Goal: Information Seeking & Learning: Find specific page/section

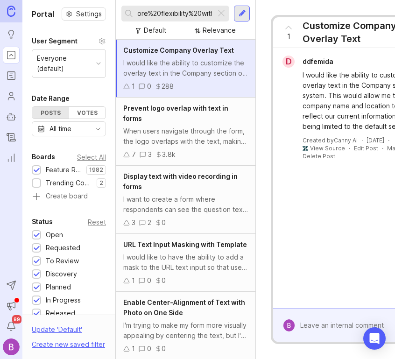
click at [220, 14] on div at bounding box center [221, 13] width 11 height 12
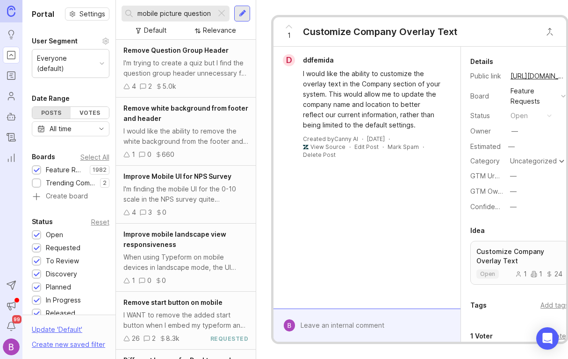
type input "mobile picture question"
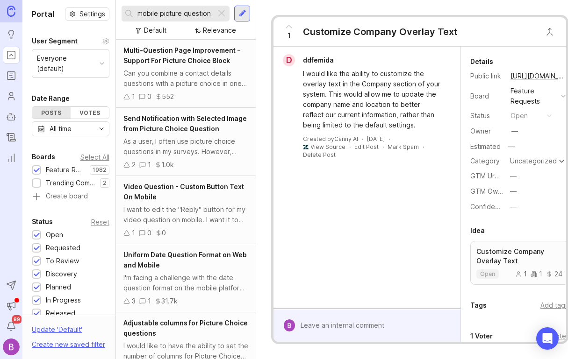
click at [191, 86] on div "Can you combine a contact details questions with a picture choice in one questi…" at bounding box center [185, 78] width 125 height 21
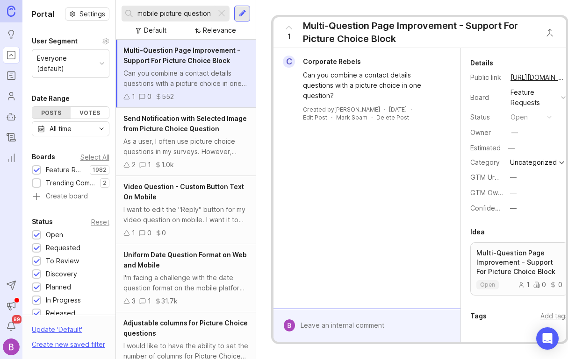
click at [183, 151] on div "As a user, I often use picture choice questions in my surveys. However, when a …" at bounding box center [185, 146] width 125 height 21
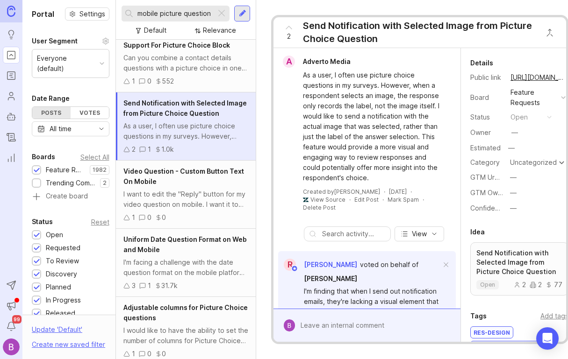
scroll to position [29, 0]
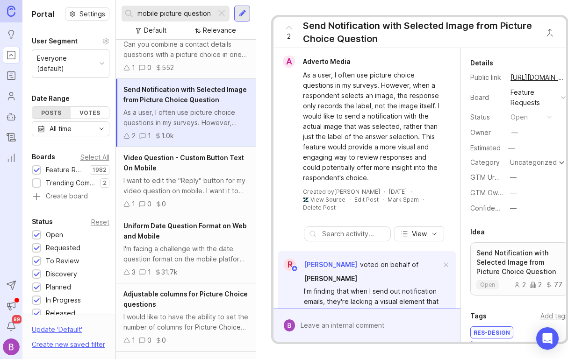
click at [223, 11] on div at bounding box center [221, 13] width 11 height 12
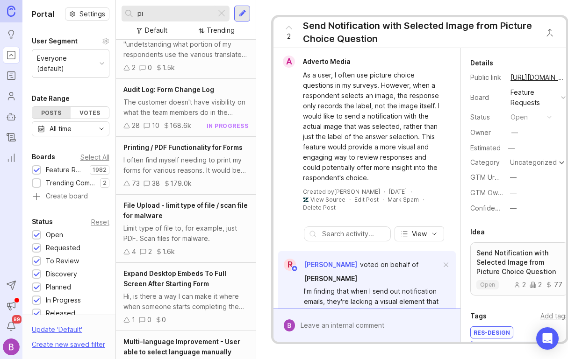
type input "p"
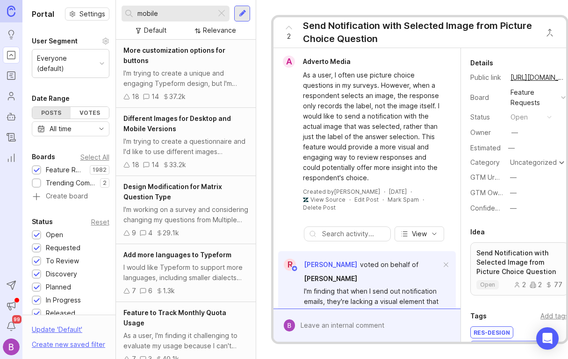
type input "mobile"
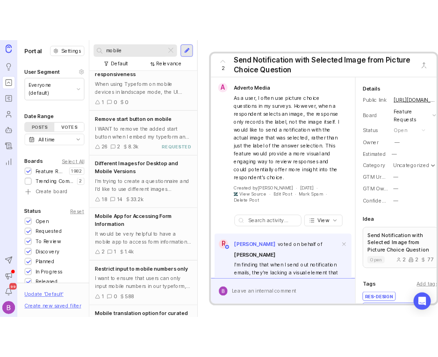
scroll to position [76, 0]
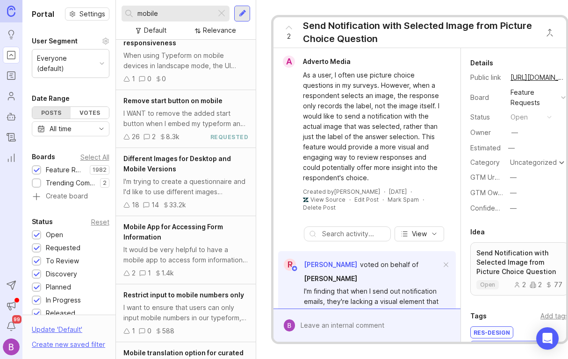
click at [204, 117] on div "I WANT to remove the added start button when I embed my typeform and view it on…" at bounding box center [185, 118] width 125 height 21
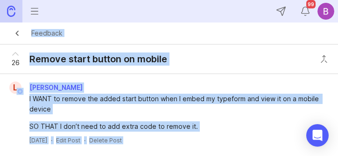
drag, startPoint x: 223, startPoint y: 153, endPoint x: 177, endPoint y: 381, distance: 232.2
click at [177, 156] on html "Ideas Portal Roadmaps Users Autopilot Changelog Reporting Send to Autopilot Ann…" at bounding box center [169, 78] width 338 height 156
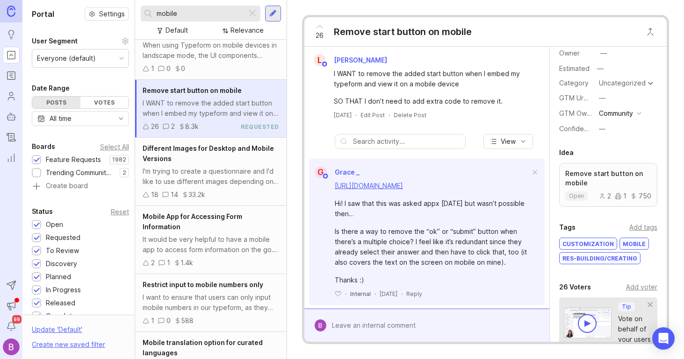
scroll to position [147, 0]
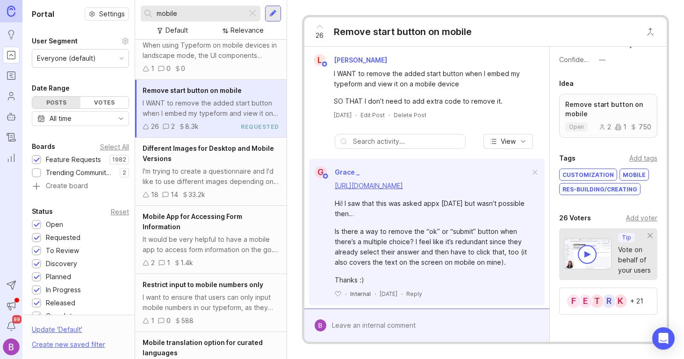
click at [395, 159] on div "Add tags" at bounding box center [643, 158] width 28 height 10
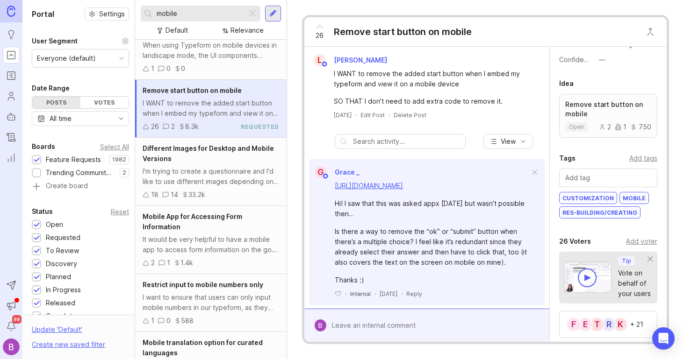
click at [395, 242] on div "Add voter" at bounding box center [641, 241] width 31 height 10
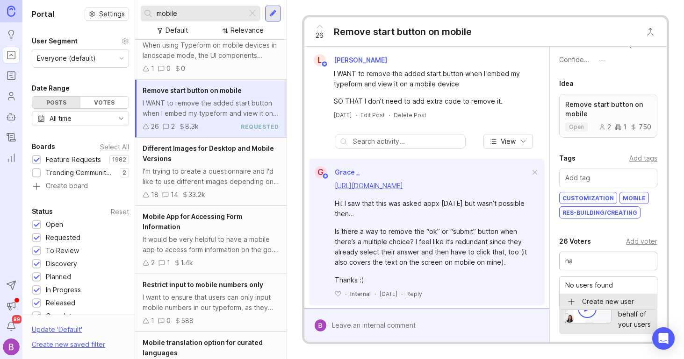
type input "n"
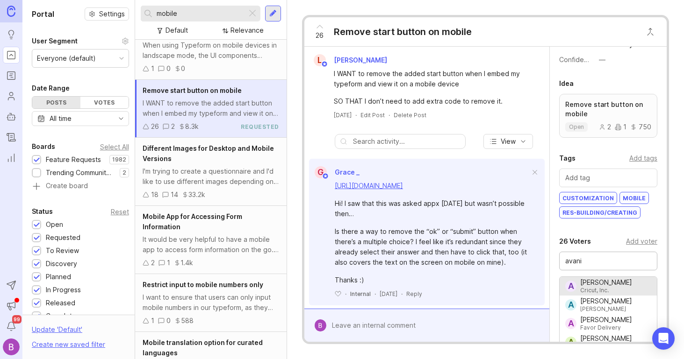
type input "[PERSON_NAME]"
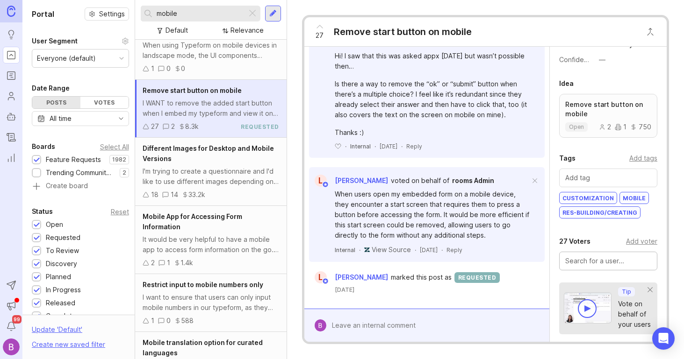
scroll to position [148, 0]
click at [228, 14] on input "mobile" at bounding box center [200, 13] width 86 height 10
click at [255, 15] on div at bounding box center [252, 13] width 11 height 12
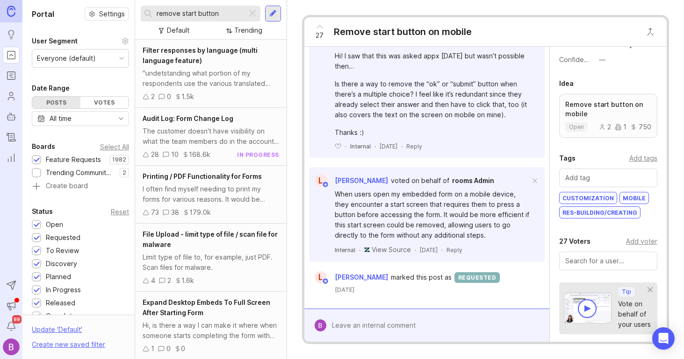
type input "remove start button"
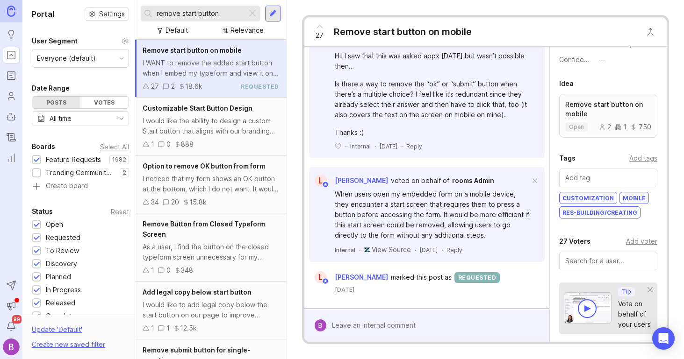
click at [204, 141] on div "1 0 888" at bounding box center [211, 144] width 136 height 10
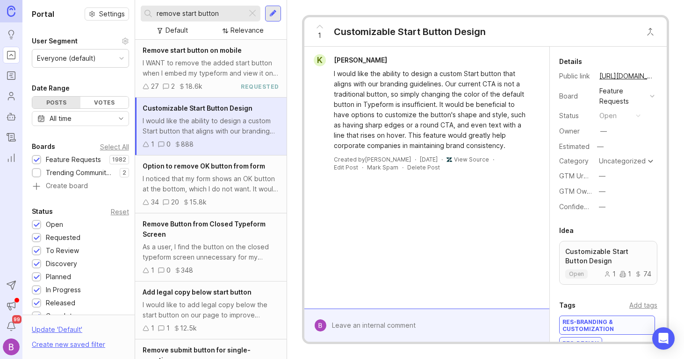
click at [243, 178] on div "I noticed that my form shows an OK button at the bottom, which I do not want. I…" at bounding box center [211, 184] width 136 height 21
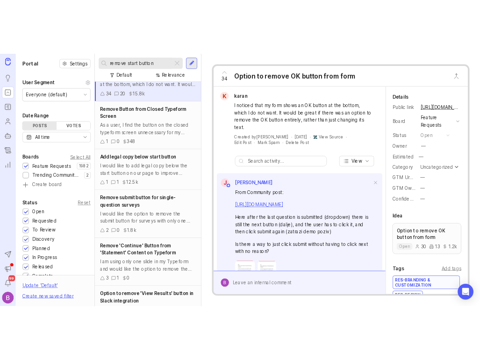
scroll to position [187, 0]
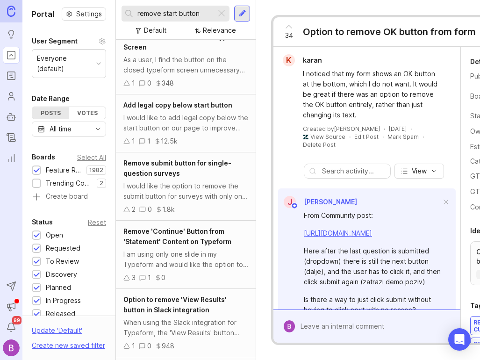
click at [224, 18] on div at bounding box center [221, 13] width 11 height 12
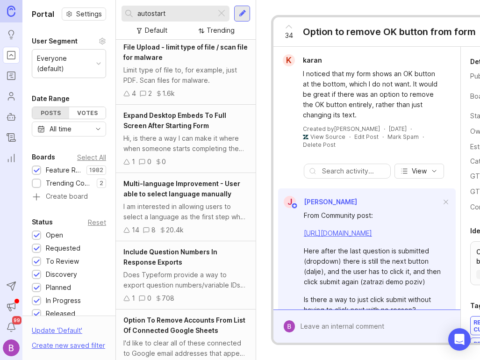
type input "autostart"
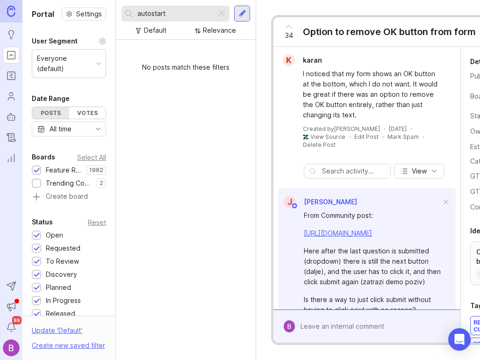
click at [221, 14] on div at bounding box center [221, 13] width 11 height 12
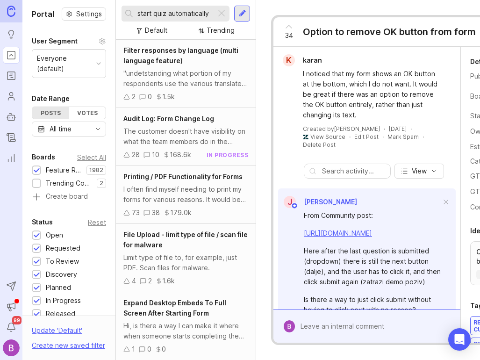
type input "start quiz automatically"
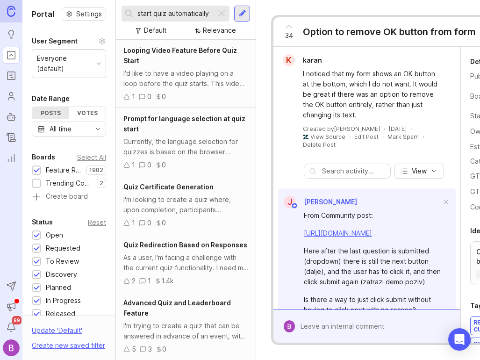
click at [223, 12] on div at bounding box center [221, 13] width 11 height 12
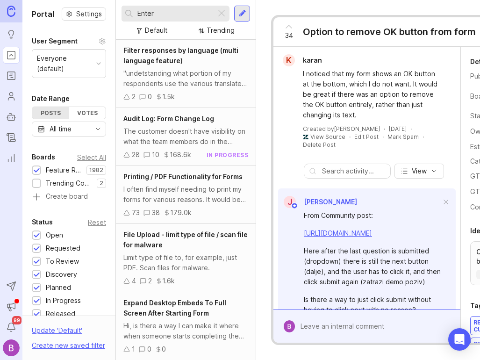
type input "Enter"
type input "start quiz automatically"
type input "autostart"
type input "start button"
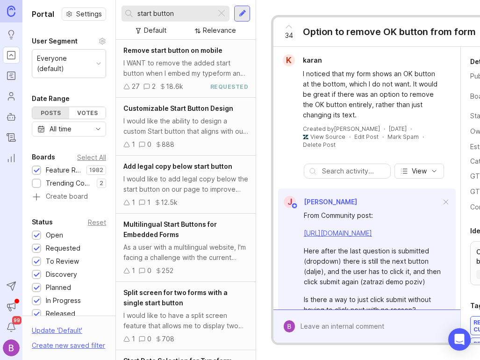
click at [211, 66] on div "I WANT to remove the added start button when I embed my typeform and view it on…" at bounding box center [185, 68] width 125 height 21
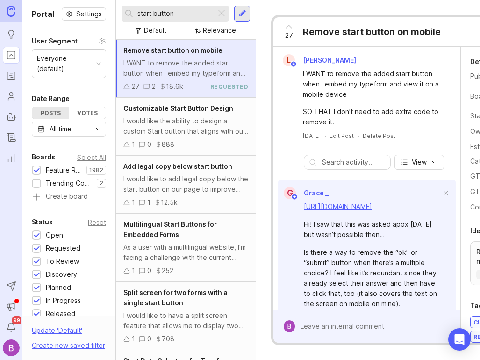
click at [188, 10] on input "start button" at bounding box center [174, 13] width 75 height 10
click at [223, 13] on div at bounding box center [221, 13] width 11 height 12
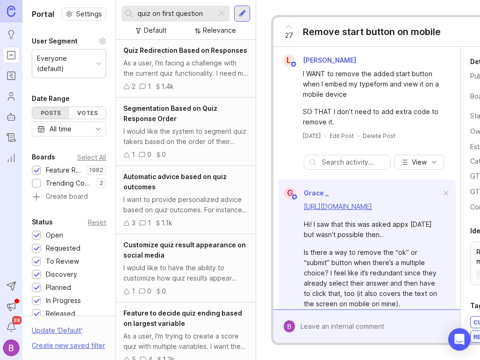
type input "quiz on first question"
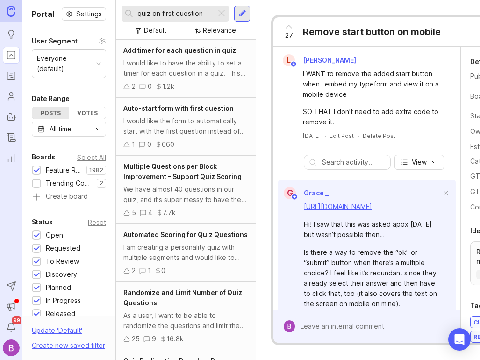
click at [224, 13] on div at bounding box center [221, 13] width 11 height 12
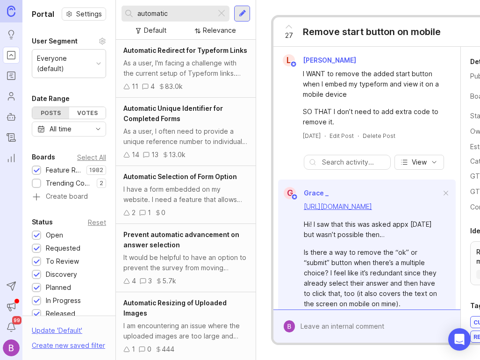
click at [184, 11] on input "automatic" at bounding box center [174, 13] width 75 height 10
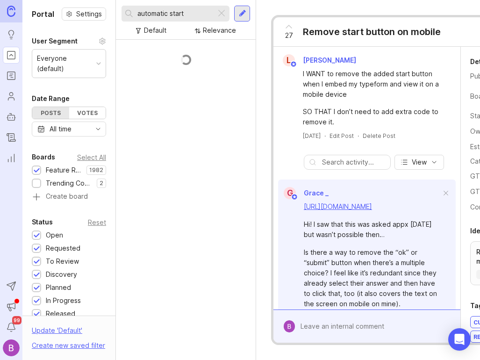
type input "automatic start"
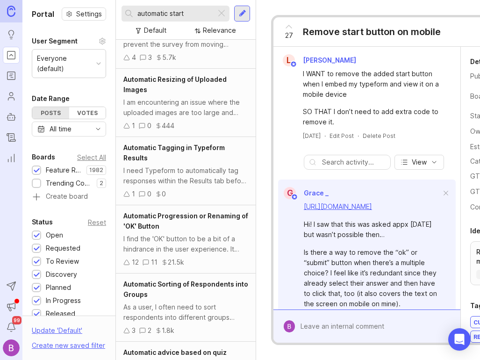
scroll to position [708, 0]
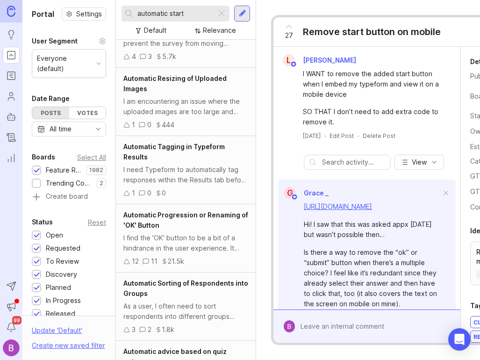
click at [187, 100] on div "I am encountering an issue where the uploaded images are too large and consume …" at bounding box center [185, 106] width 125 height 21
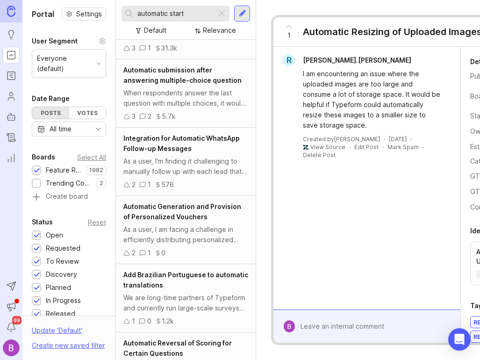
scroll to position [1730, 0]
